Goal: Information Seeking & Learning: Learn about a topic

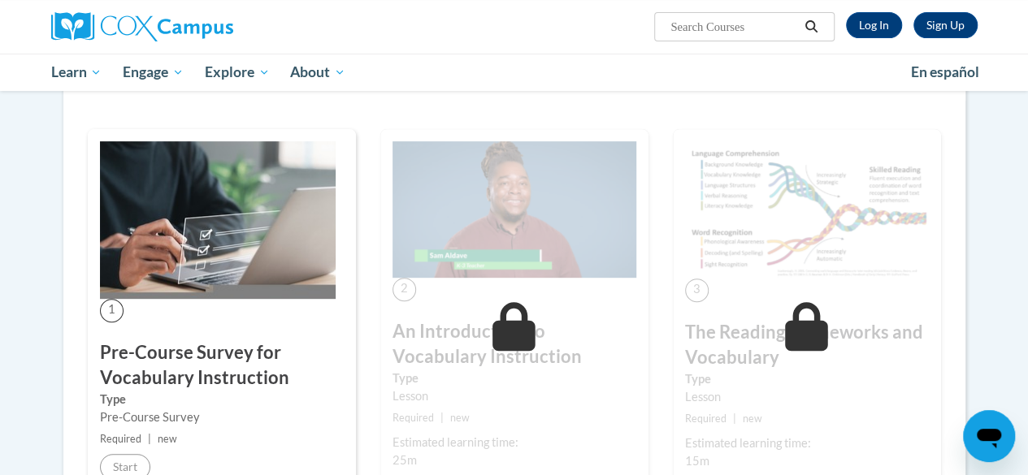
scroll to position [325, 0]
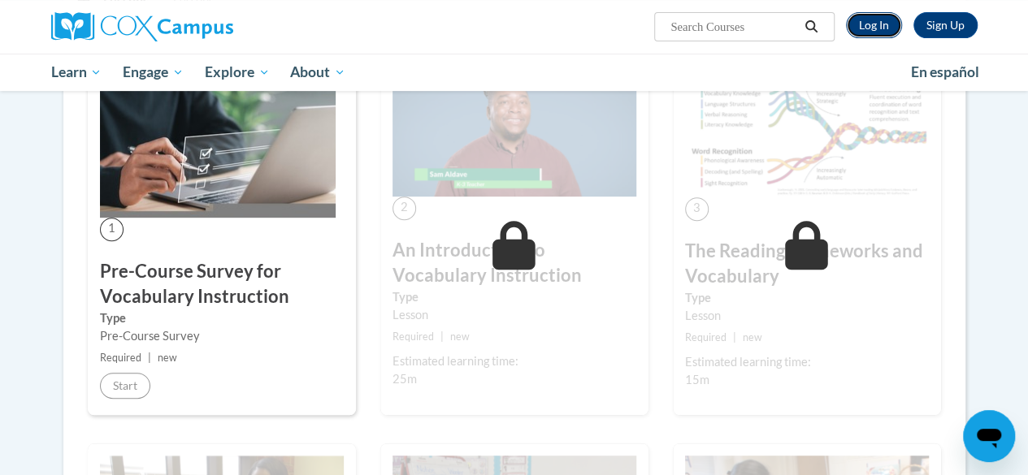
click at [876, 24] on link "Log In" at bounding box center [874, 25] width 56 height 26
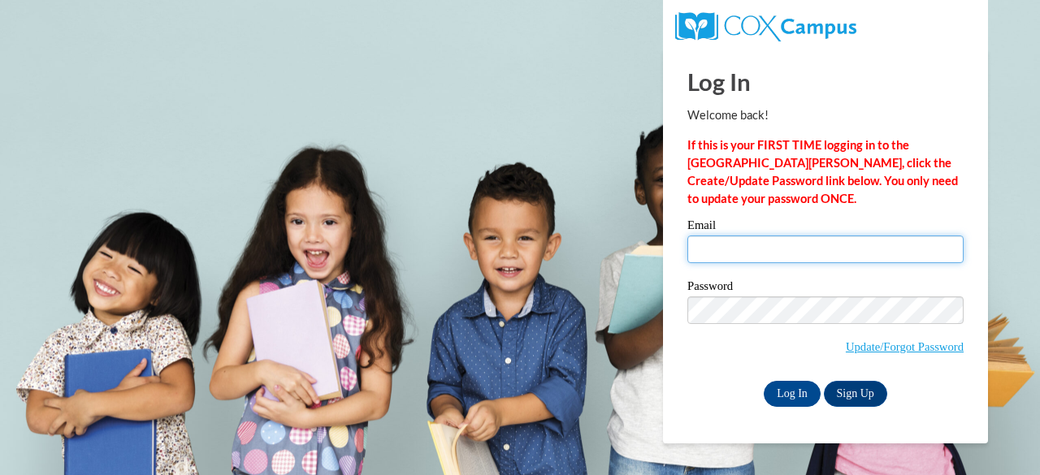
click at [726, 244] on input "Email" at bounding box center [825, 250] width 276 height 28
type input "[EMAIL_ADDRESS][DOMAIN_NAME]"
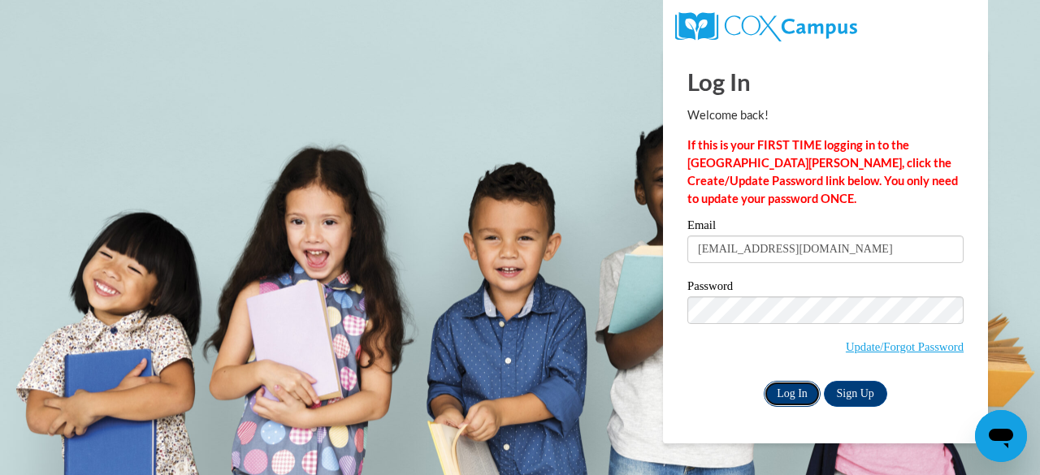
click at [792, 393] on input "Log In" at bounding box center [792, 394] width 57 height 26
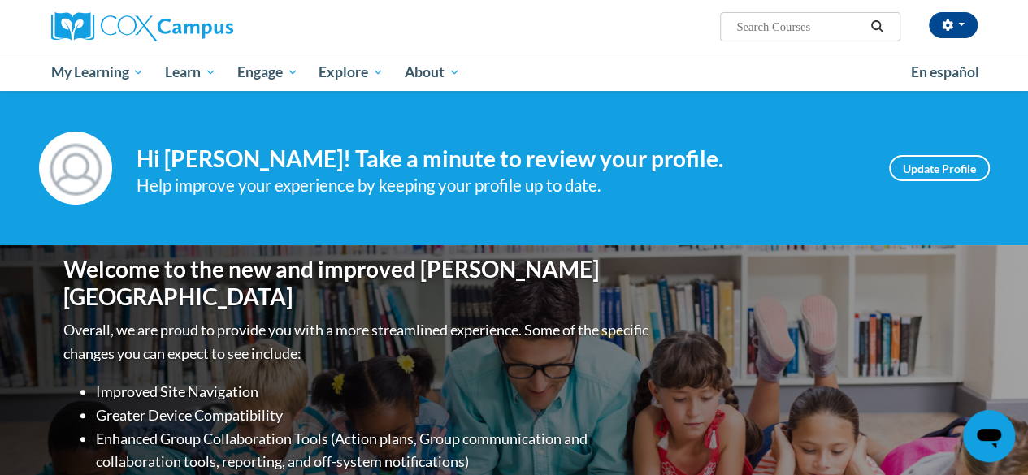
scroll to position [244, 0]
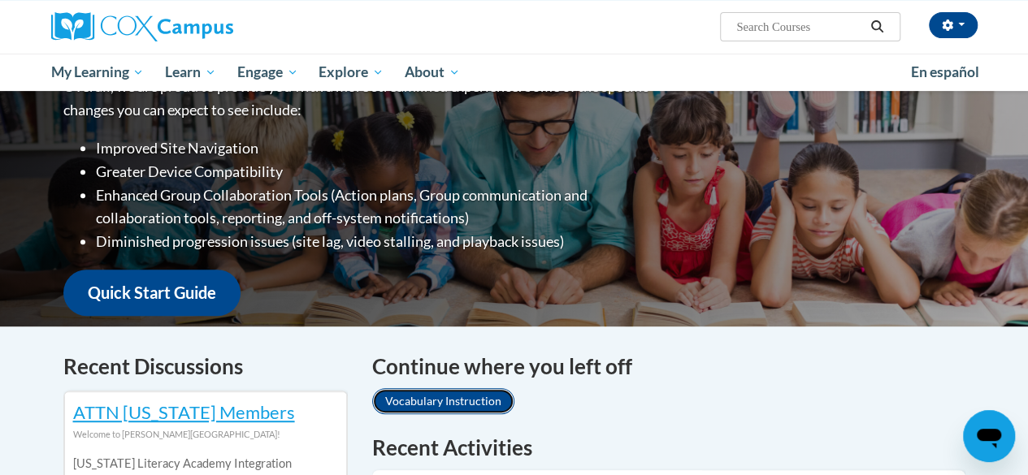
click at [396, 393] on link "Vocabulary Instruction" at bounding box center [443, 401] width 142 height 26
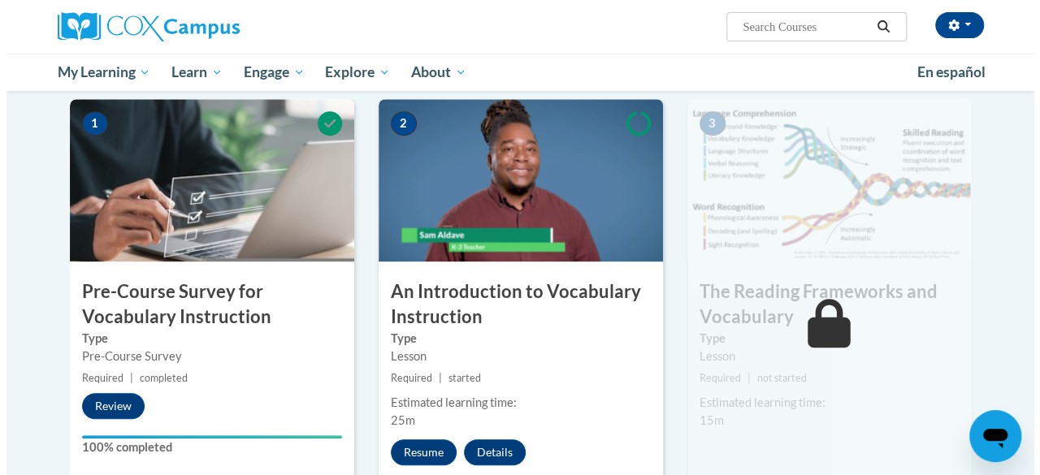
scroll to position [487, 0]
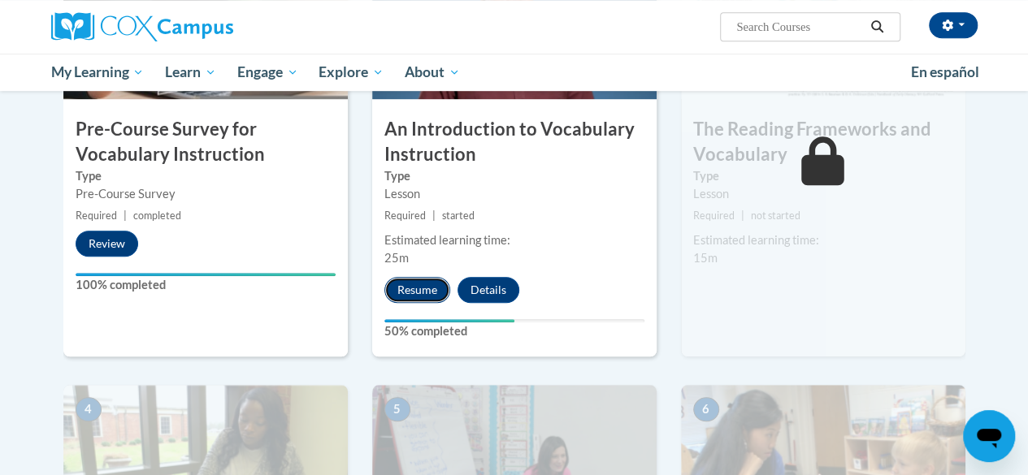
click at [418, 277] on button "Resume" at bounding box center [417, 290] width 66 height 26
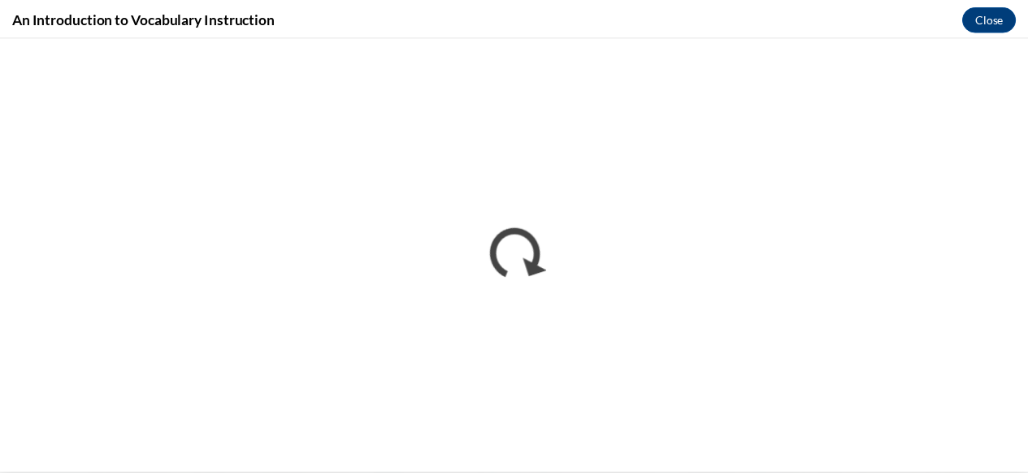
scroll to position [0, 0]
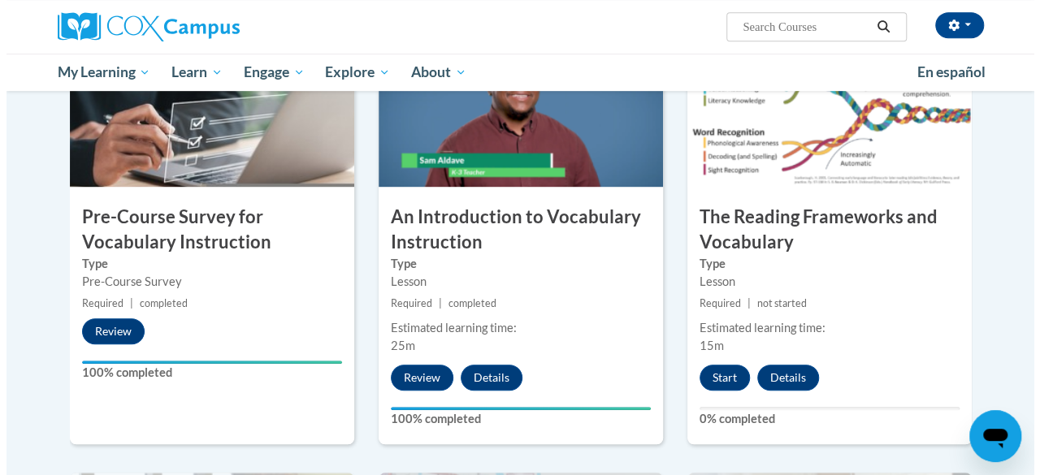
scroll to position [405, 0]
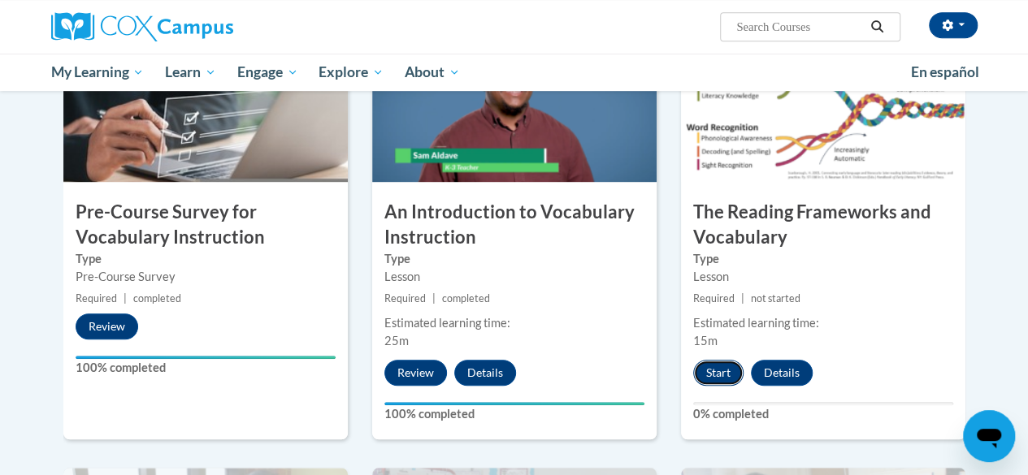
click at [708, 372] on button "Start" at bounding box center [718, 373] width 50 height 26
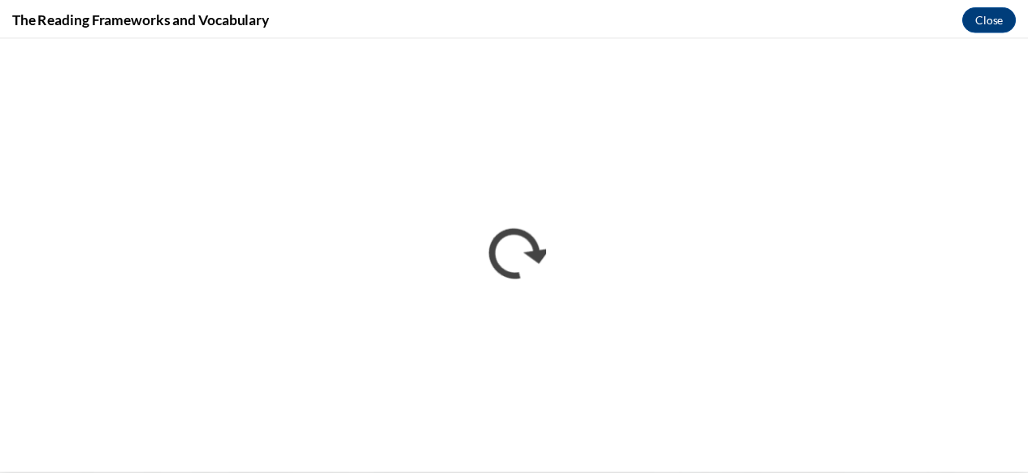
scroll to position [0, 0]
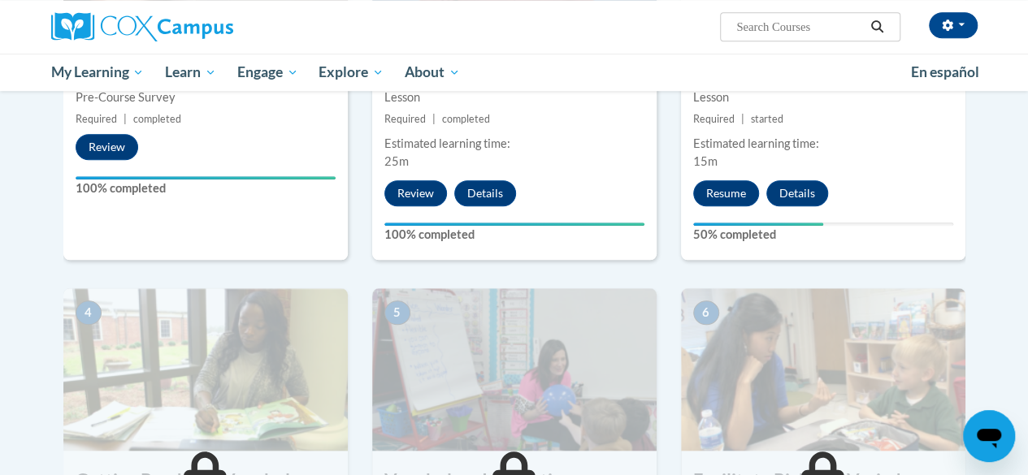
scroll to position [591, 0]
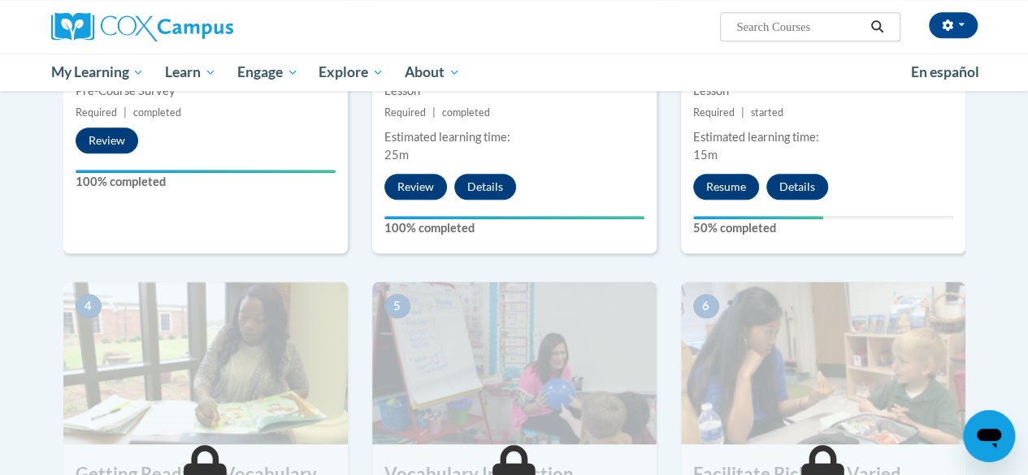
click at [167, 316] on img at bounding box center [205, 363] width 284 height 162
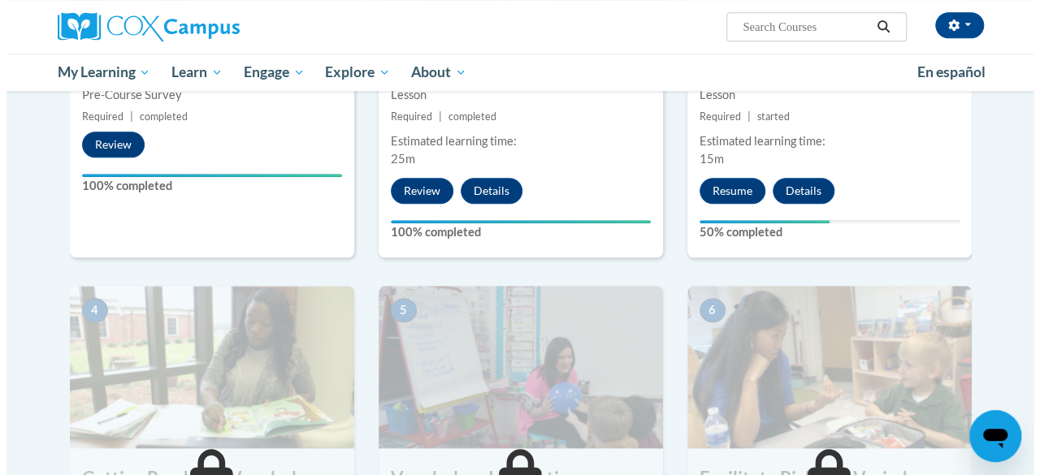
scroll to position [586, 0]
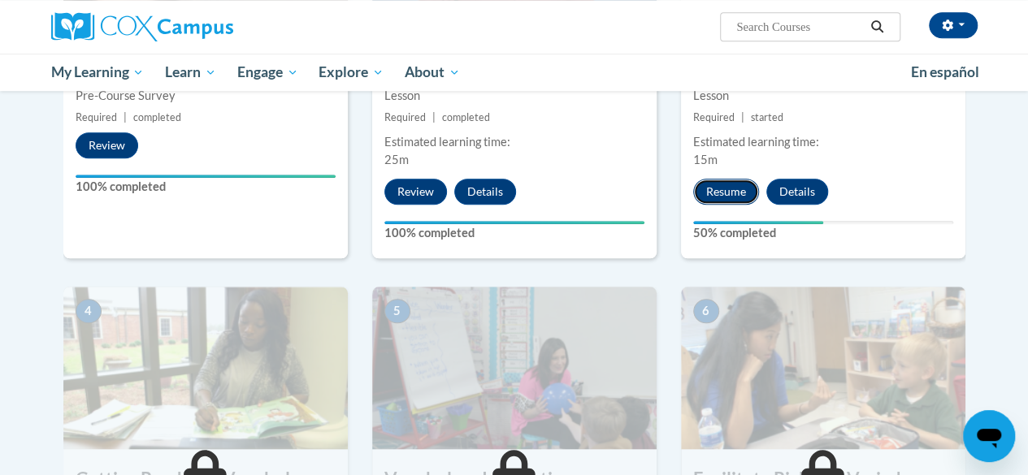
click at [708, 189] on button "Resume" at bounding box center [726, 192] width 66 height 26
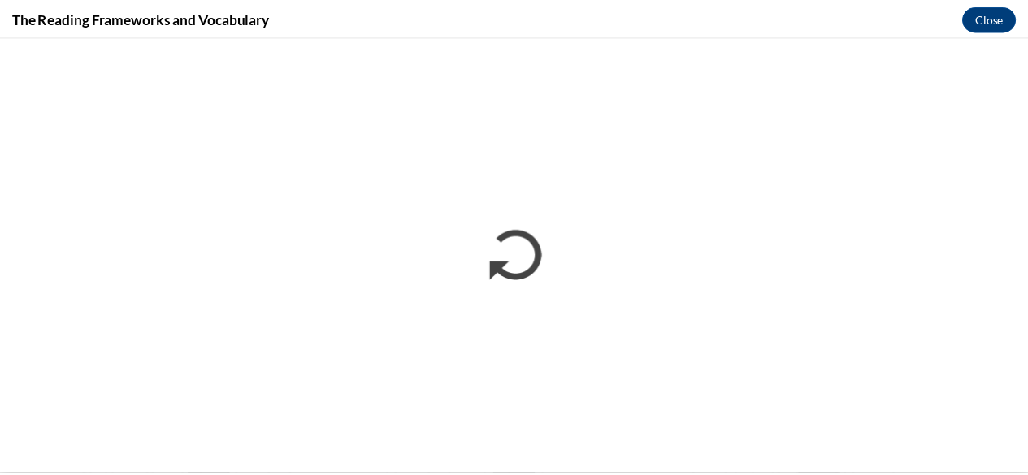
scroll to position [0, 0]
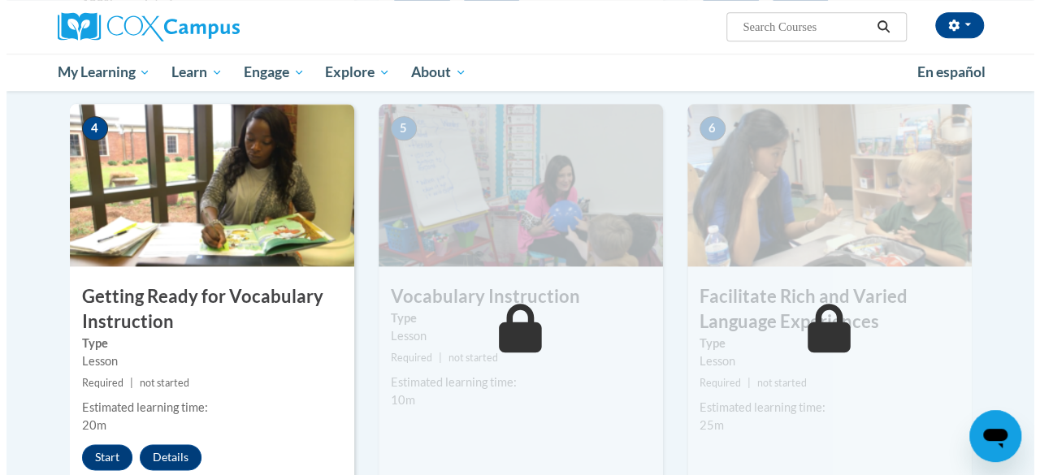
scroll to position [769, 0]
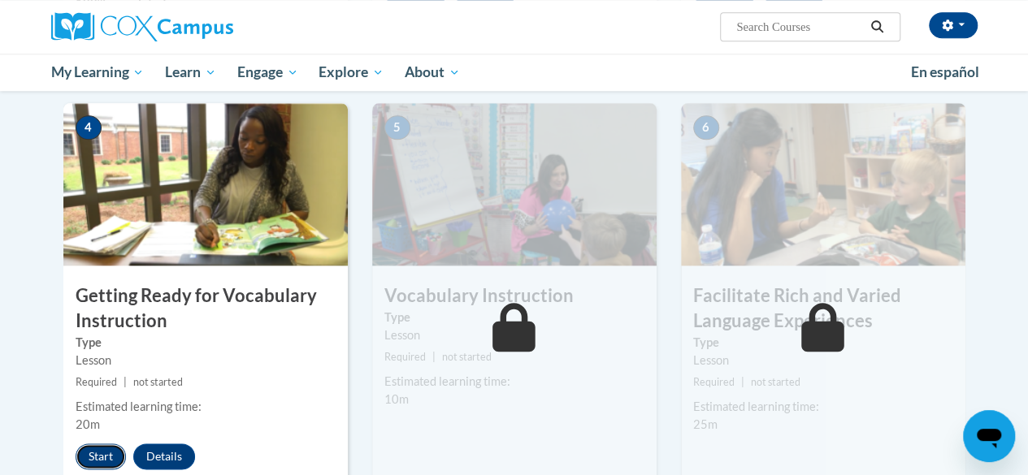
click at [96, 452] on button "Start" at bounding box center [101, 457] width 50 height 26
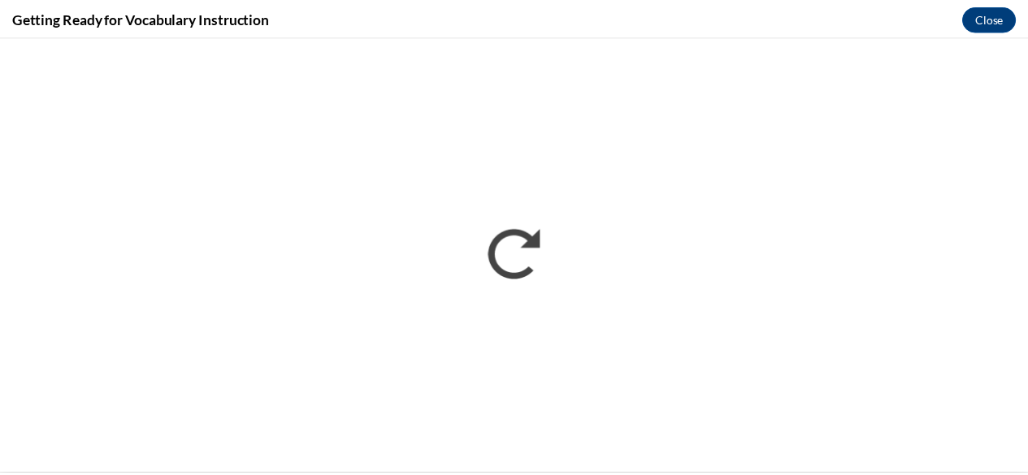
scroll to position [0, 0]
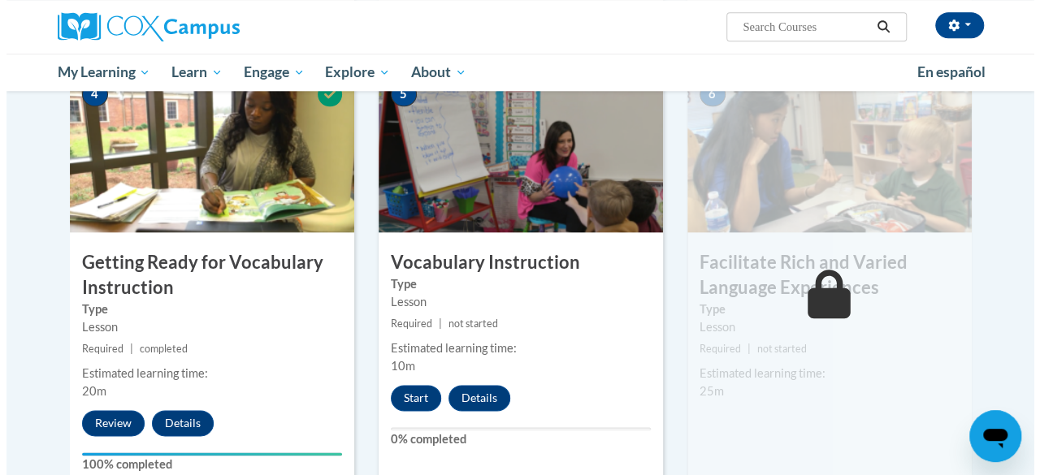
scroll to position [808, 0]
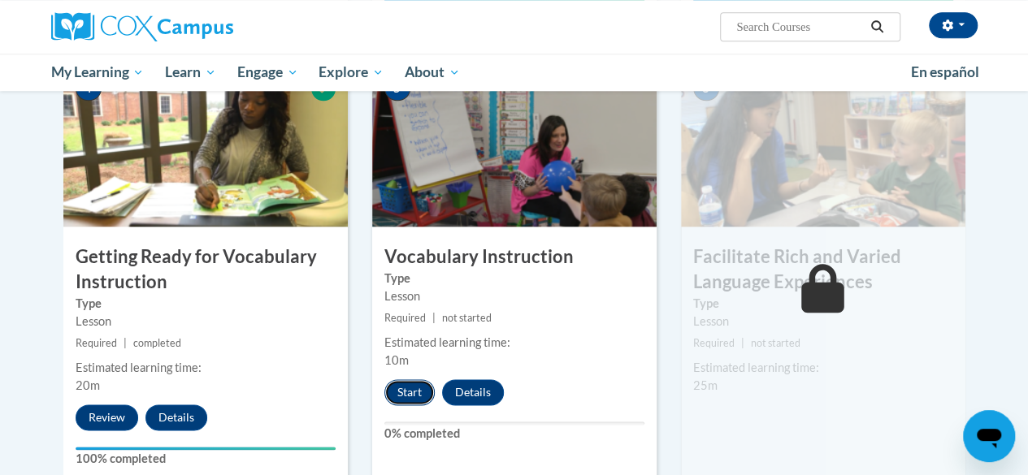
click at [416, 394] on button "Start" at bounding box center [409, 392] width 50 height 26
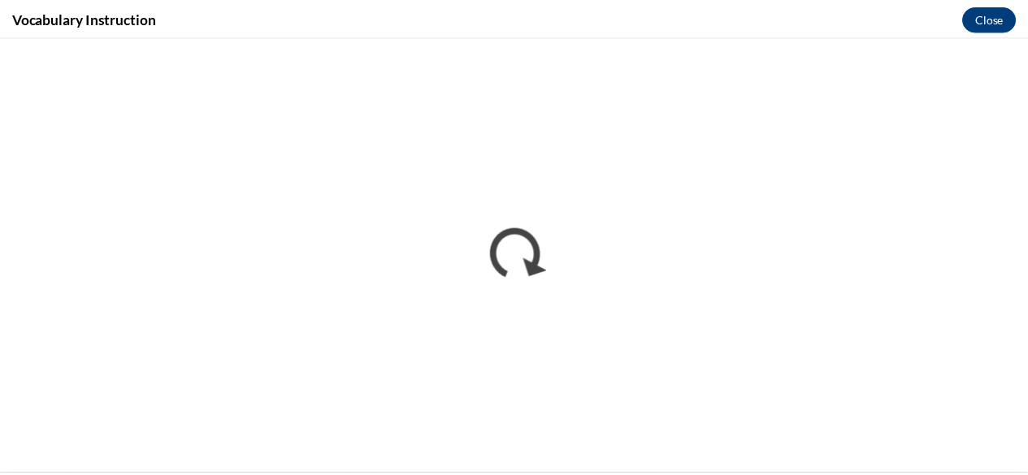
scroll to position [0, 0]
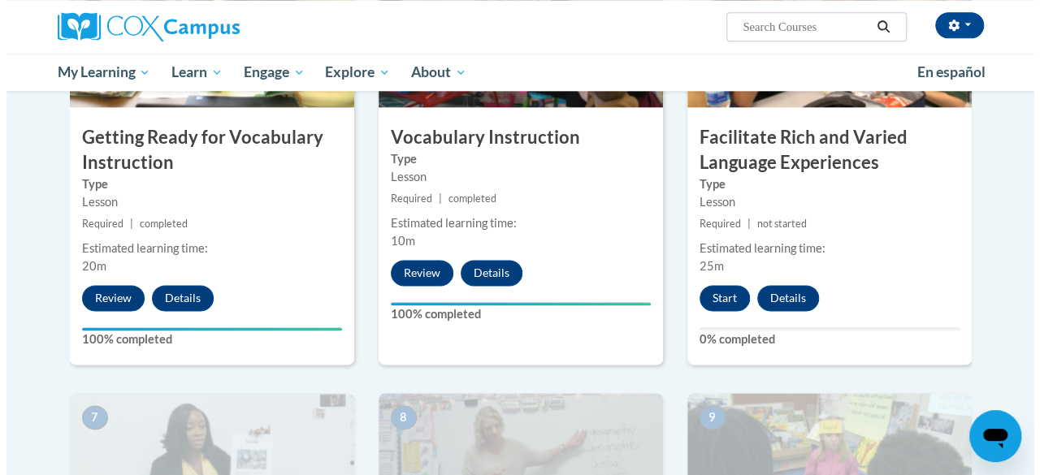
scroll to position [924, 0]
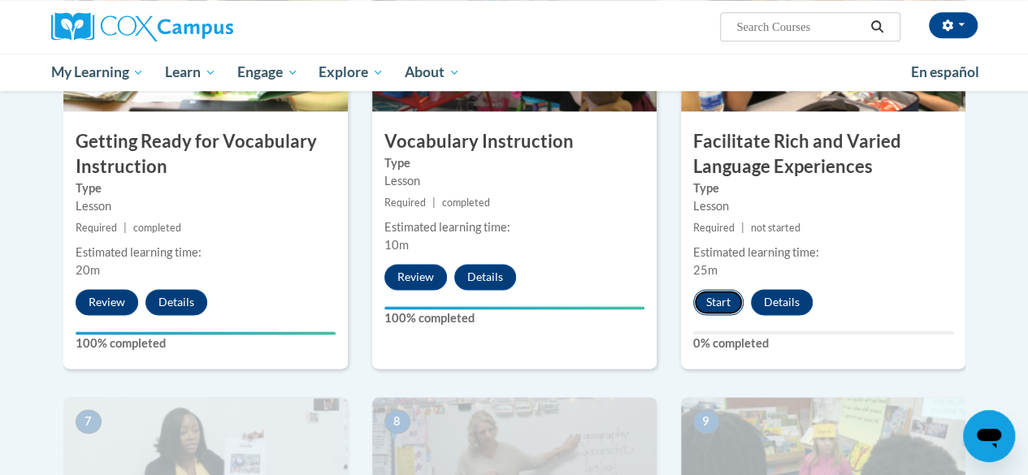
click at [708, 301] on button "Start" at bounding box center [718, 302] width 50 height 26
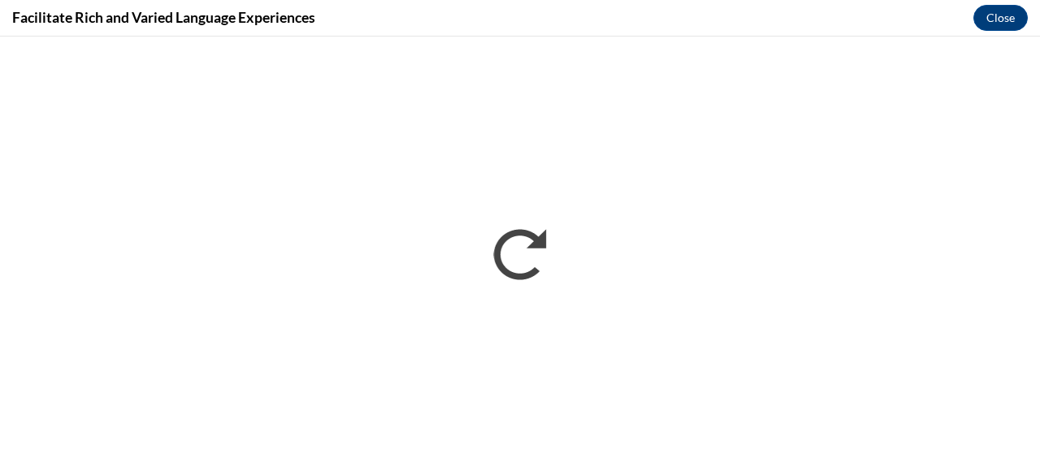
scroll to position [0, 0]
